Goal: Task Accomplishment & Management: Use online tool/utility

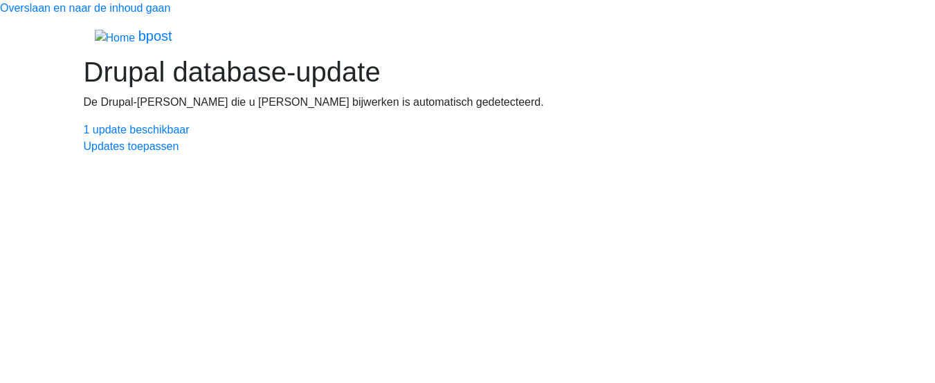
scroll to position [165, 0]
click at [159, 136] on link "1 update beschikbaar" at bounding box center [137, 130] width 106 height 12
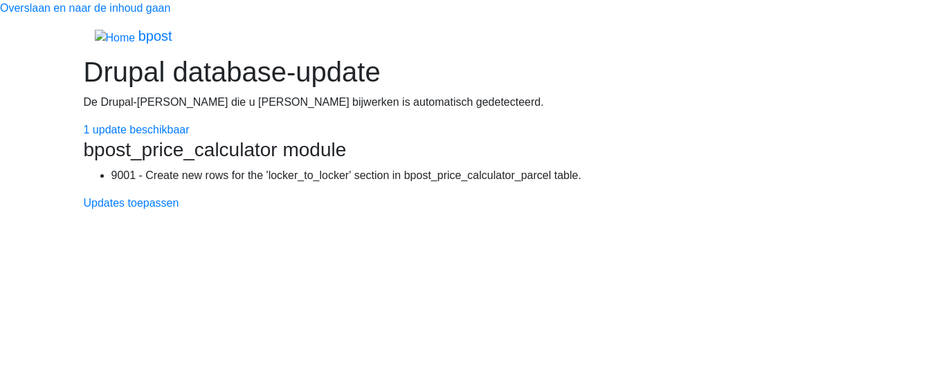
scroll to position [220, 0]
drag, startPoint x: 458, startPoint y: 176, endPoint x: 671, endPoint y: 269, distance: 232.4
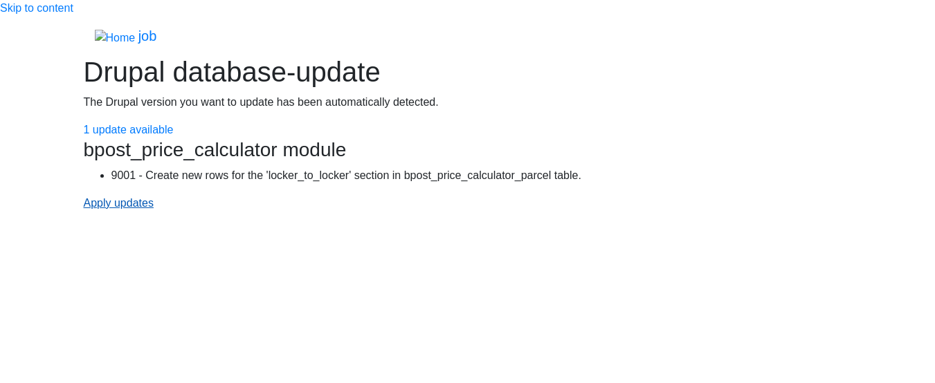
click at [126, 209] on font "Apply updates" at bounding box center [119, 203] width 70 height 12
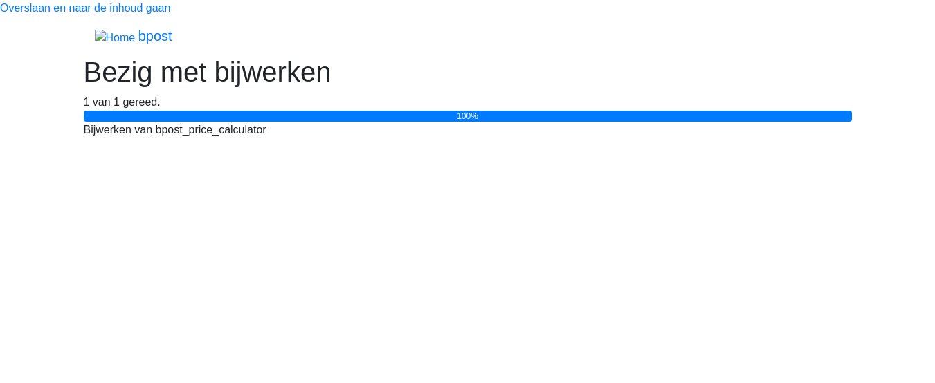
scroll to position [155, 0]
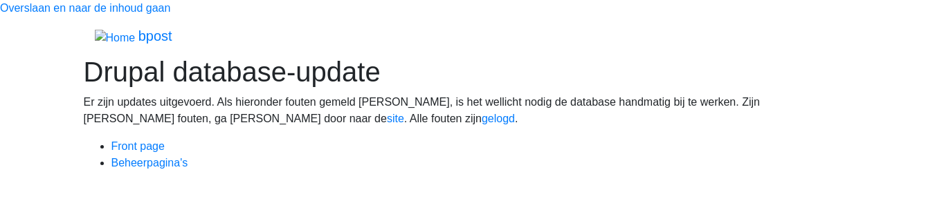
scroll to position [334, 0]
click at [149, 152] on link "Front page" at bounding box center [137, 146] width 53 height 12
